Goal: Task Accomplishment & Management: Manage account settings

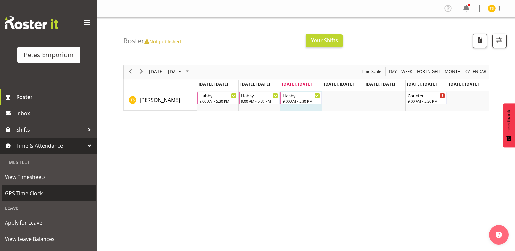
click at [28, 194] on span "GPS Time Clock" at bounding box center [49, 194] width 88 height 10
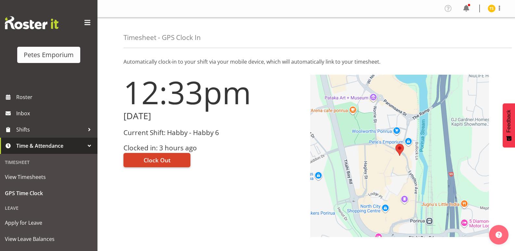
click at [153, 158] on span "Clock Out" at bounding box center [157, 160] width 27 height 8
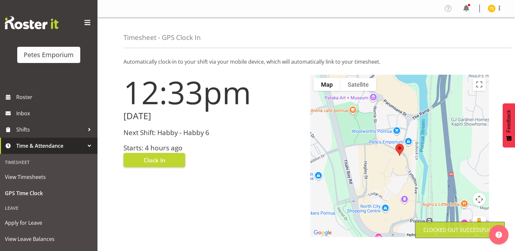
click at [489, 8] on img at bounding box center [492, 9] width 8 height 8
click at [472, 30] on link "Log Out" at bounding box center [472, 34] width 62 height 12
